Goal: Information Seeking & Learning: Learn about a topic

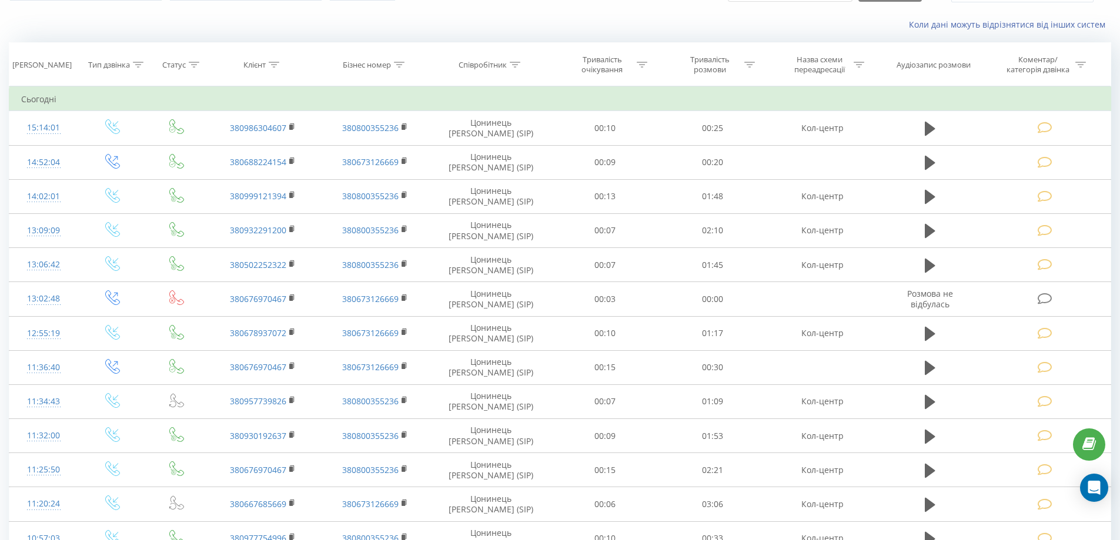
scroll to position [65, 0]
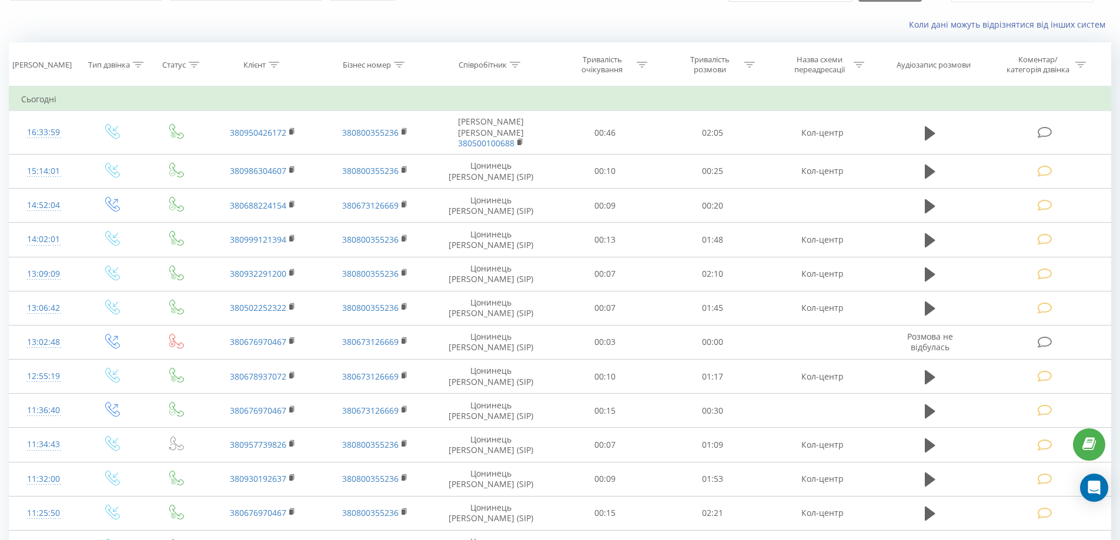
scroll to position [65, 0]
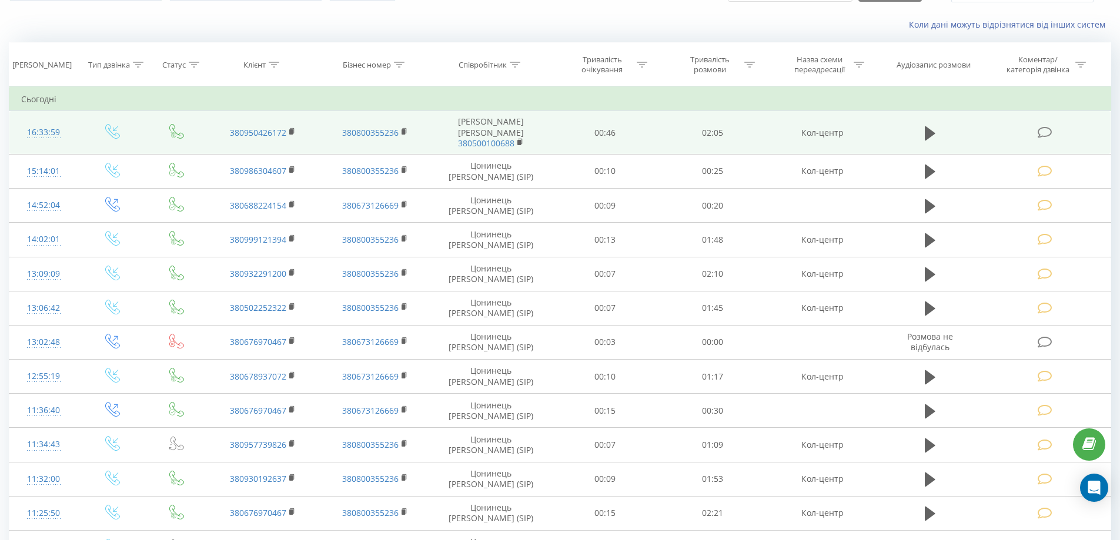
click at [53, 123] on div "16:33:59" at bounding box center [43, 132] width 45 height 23
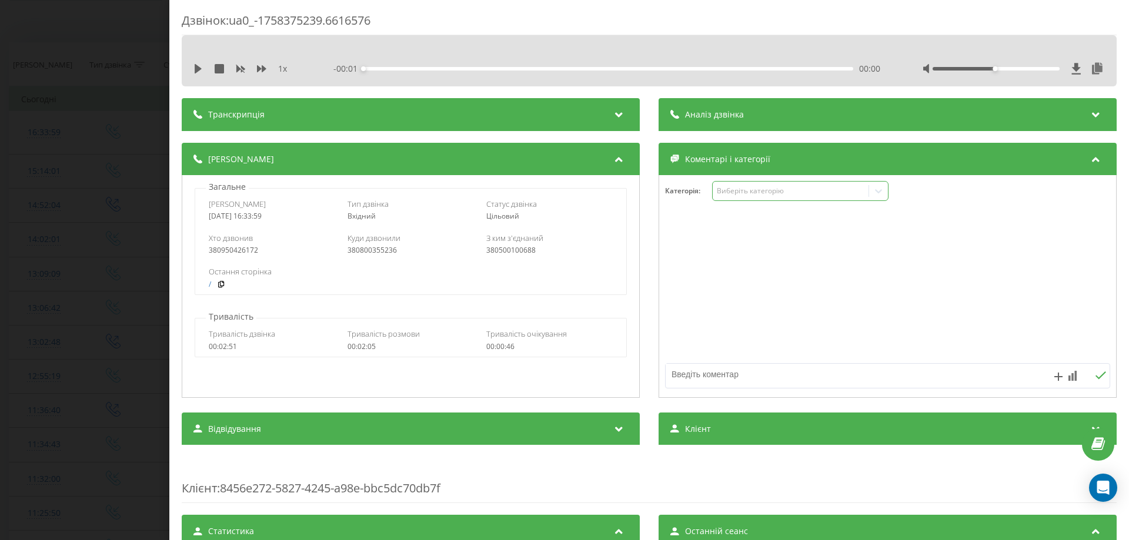
click at [737, 193] on div "Виберіть категорію" at bounding box center [790, 190] width 147 height 9
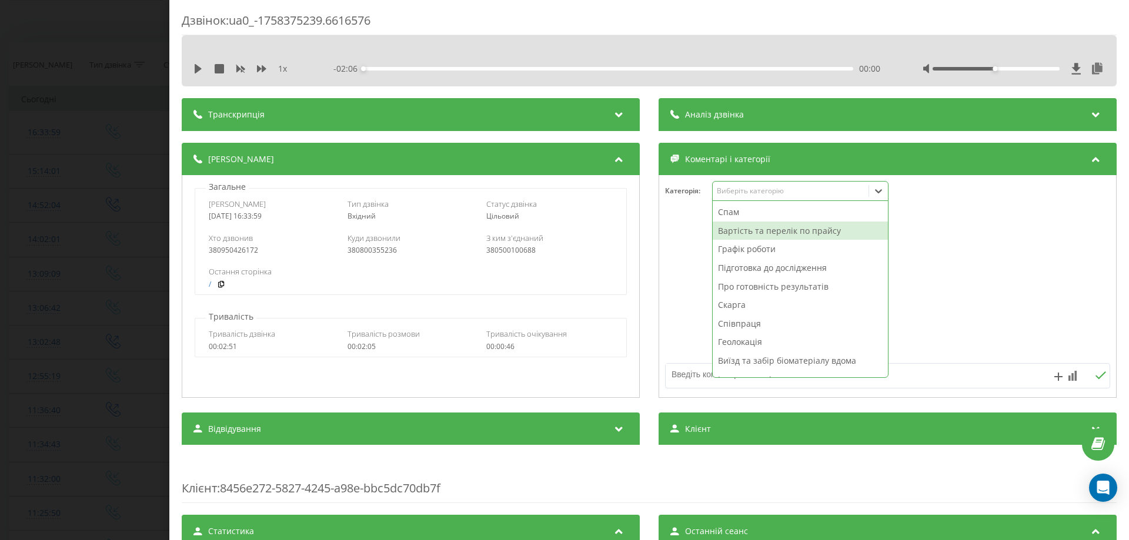
click at [734, 228] on div "Вартість та перелік по прайсу" at bounding box center [800, 231] width 175 height 19
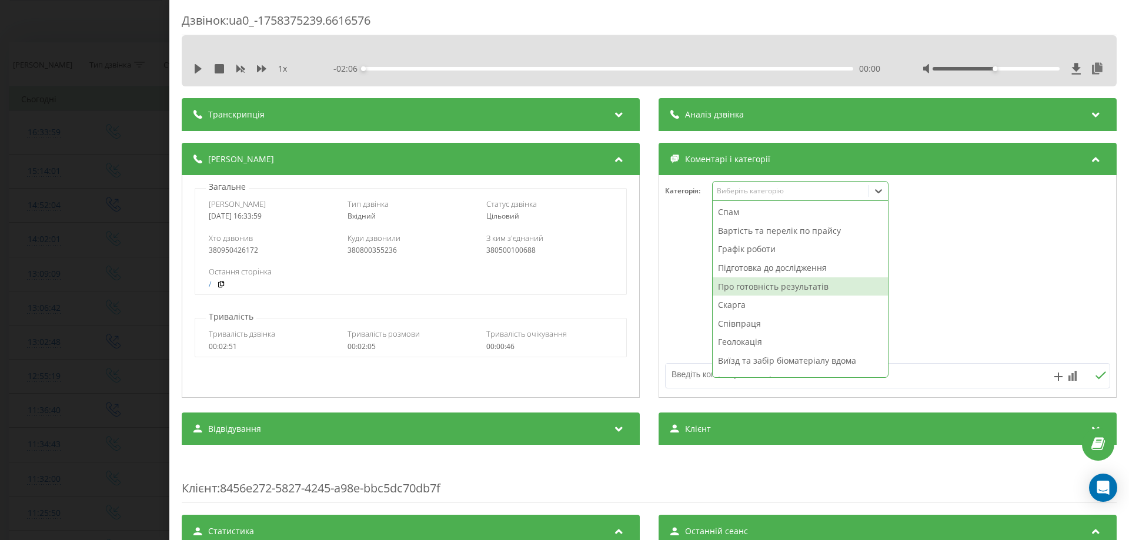
click at [678, 366] on textarea at bounding box center [843, 374] width 355 height 21
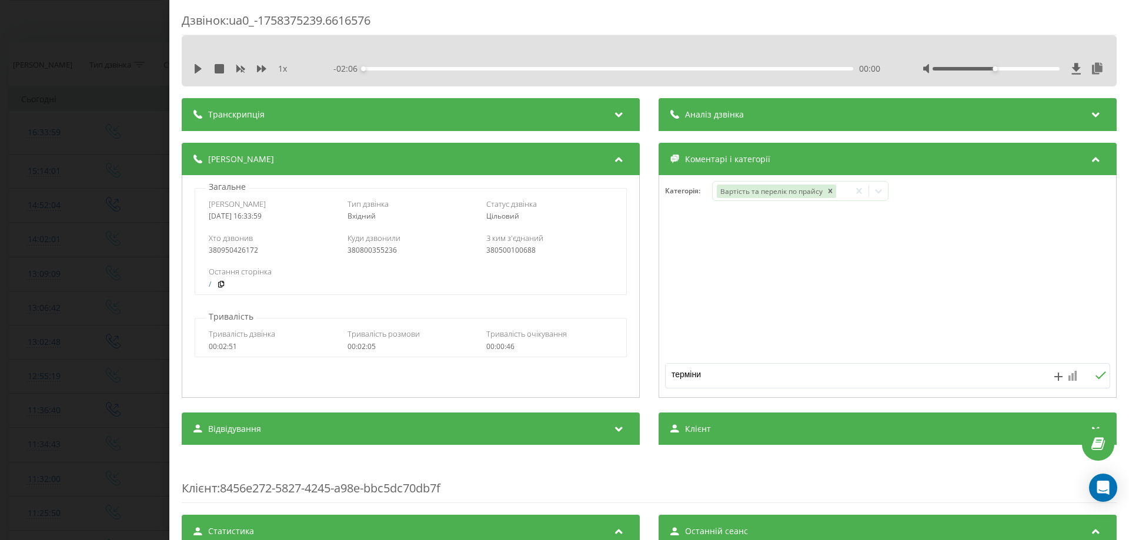
type textarea "терміни"
click at [1072, 376] on rect at bounding box center [1073, 377] width 2 height 8
click at [1050, 353] on div "10" at bounding box center [1048, 352] width 15 height 12
click at [1095, 373] on icon at bounding box center [1100, 376] width 11 height 8
click at [77, 155] on div "Дзвінок : ua0_-1758375239.6616576 1 x - 02:06 00:00 00:00 Транскрипція Для AI-а…" at bounding box center [564, 270] width 1129 height 540
